Goal: Task Accomplishment & Management: Manage account settings

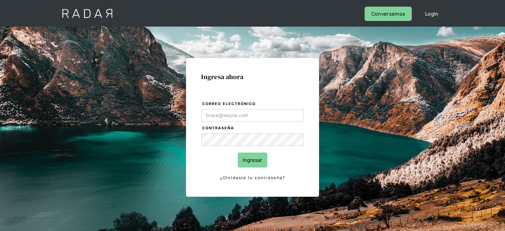
type input "[PERSON_NAME][EMAIL_ADDRESS][DOMAIN_NAME]"
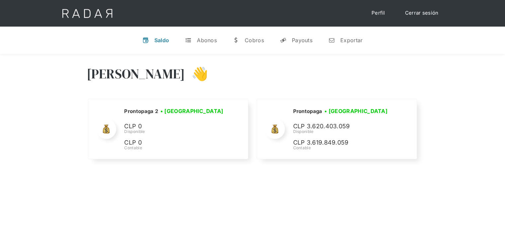
click at [421, 13] on link "Cerrar sesión" at bounding box center [422, 13] width 47 height 13
